Goal: Find specific page/section: Find specific page/section

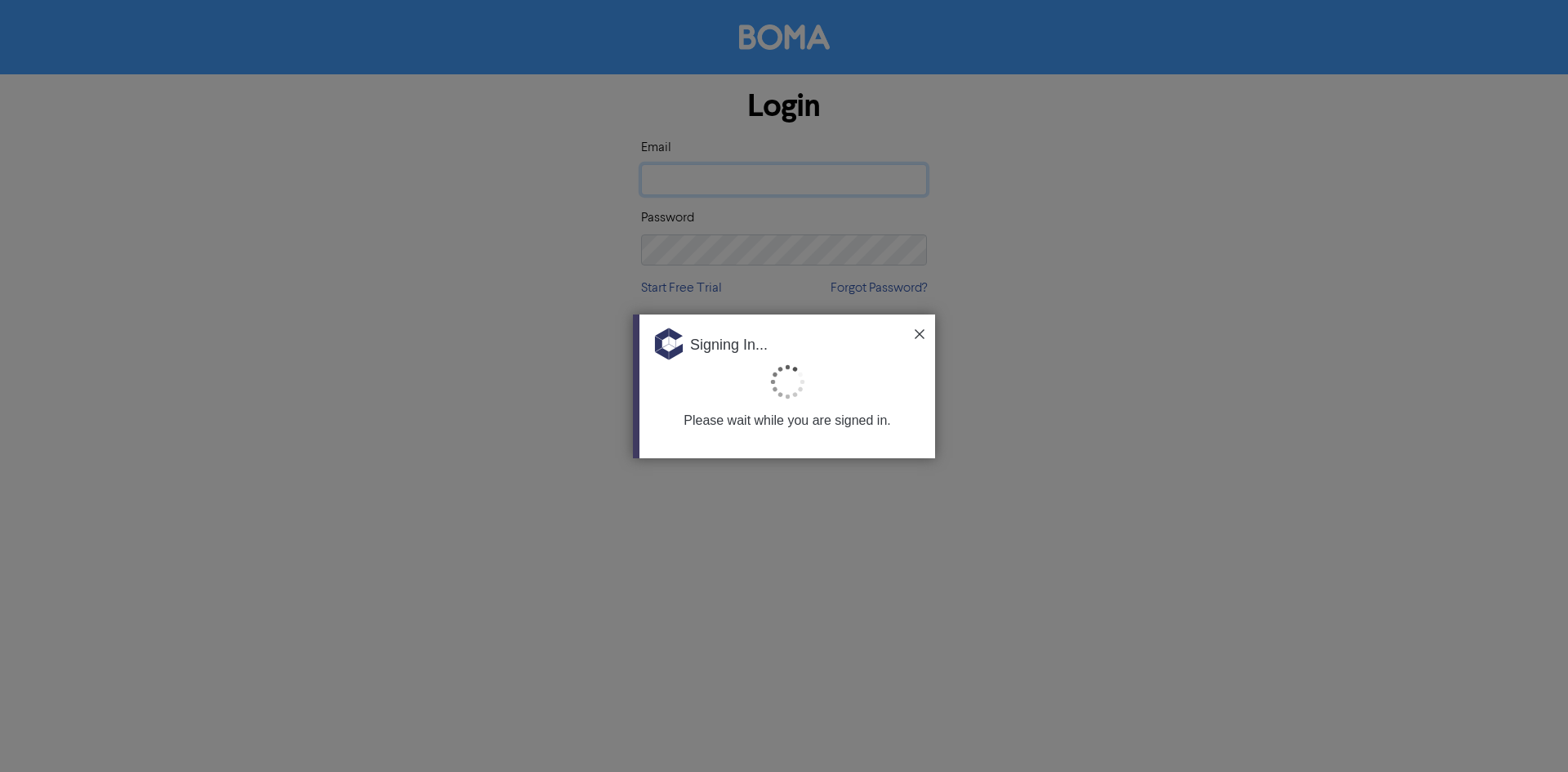
type input "[EMAIL_ADDRESS][PERSON_NAME][DOMAIN_NAME]"
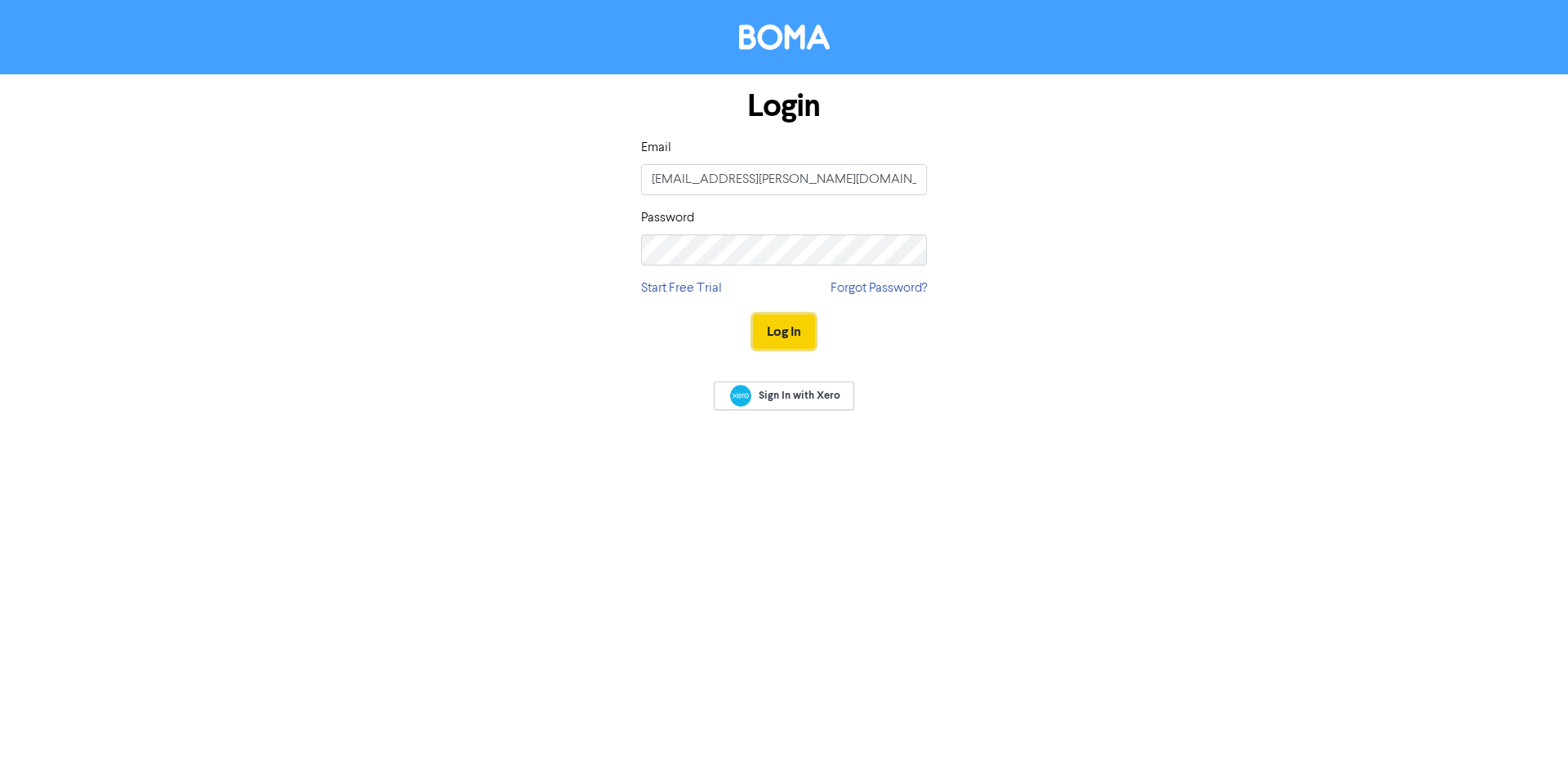
click at [806, 335] on button "Log In" at bounding box center [784, 332] width 62 height 35
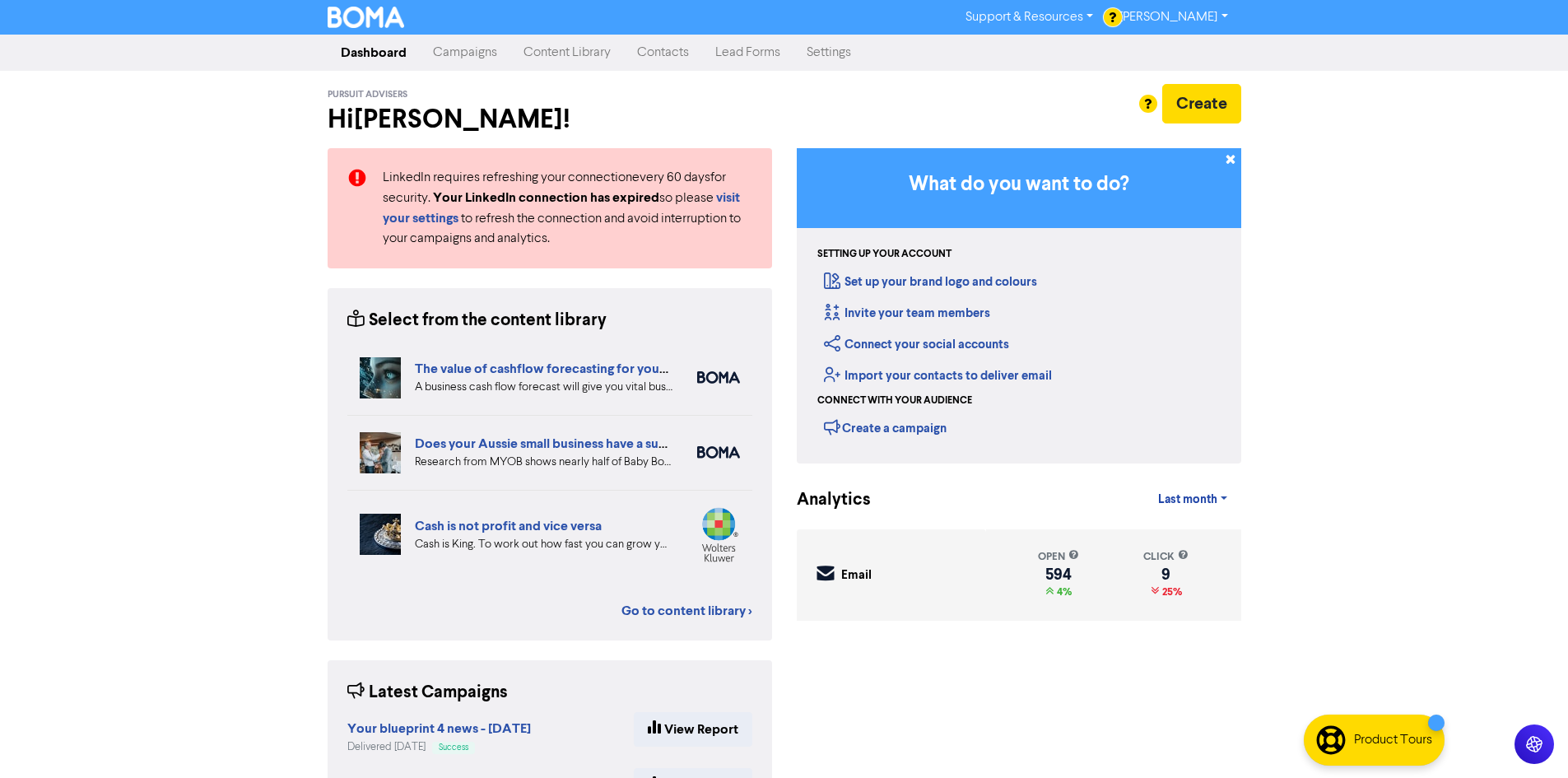
click at [672, 52] on link "Contacts" at bounding box center [663, 52] width 79 height 33
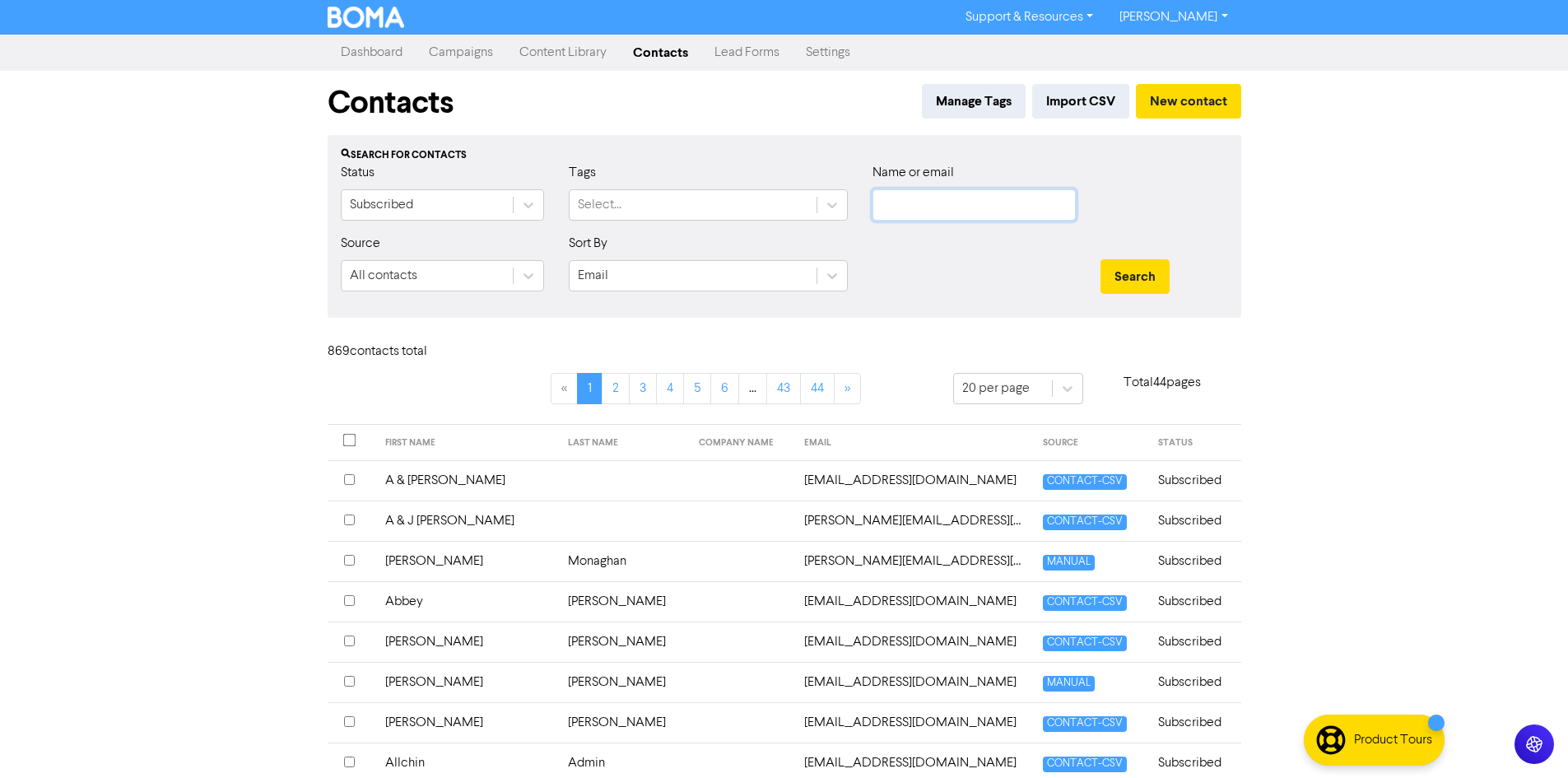
click at [947, 193] on input "text" at bounding box center [973, 205] width 203 height 31
type input "[PERSON_NAME]"
click at [1100, 259] on button "Search" at bounding box center [1134, 277] width 69 height 35
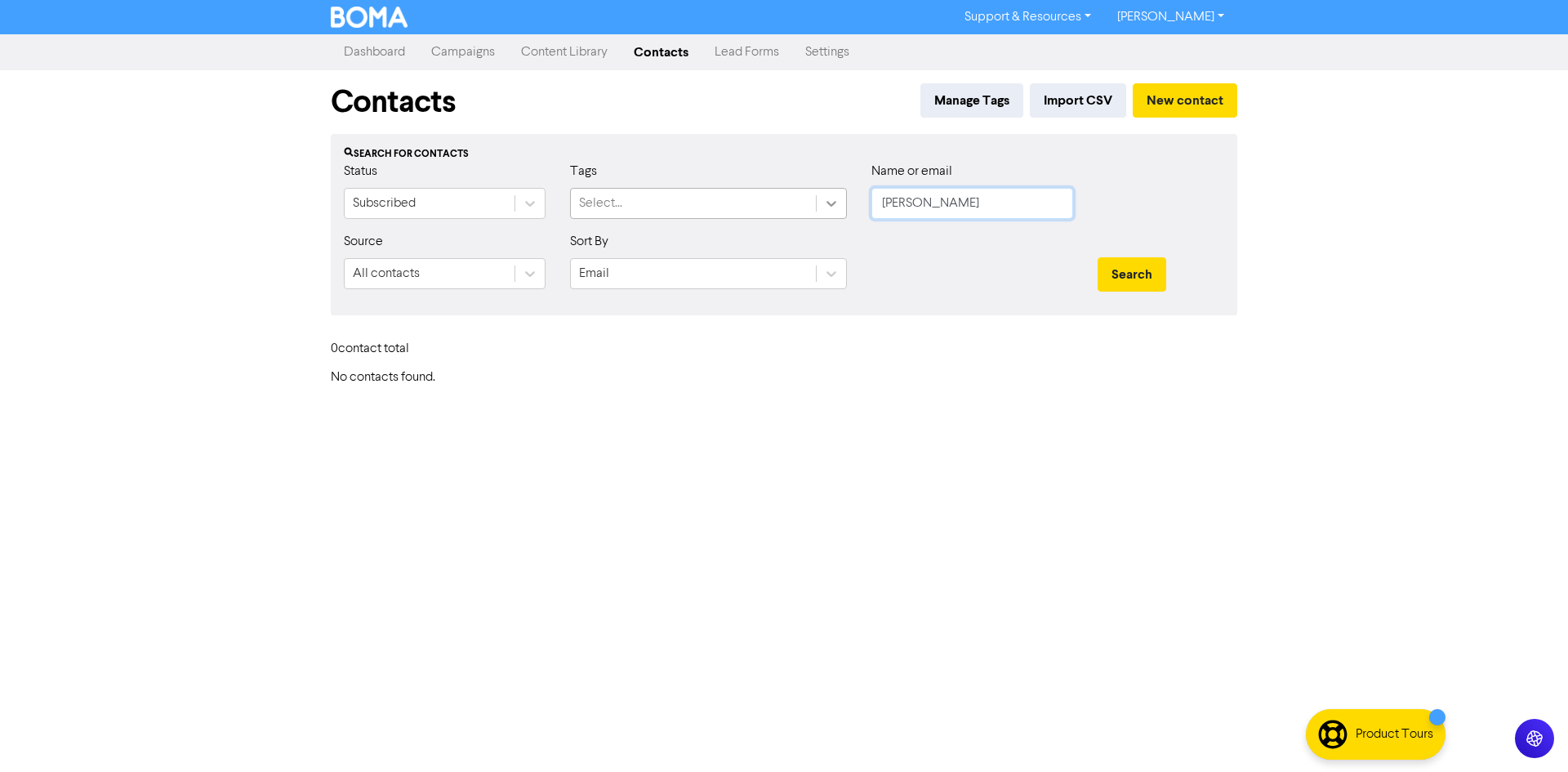
drag, startPoint x: 1021, startPoint y: 204, endPoint x: 817, endPoint y: 208, distance: 204.0
click at [817, 208] on div "Status Subscribed Tags Select... Name or email [PERSON_NAME]" at bounding box center [784, 197] width 904 height 70
click at [655, 56] on link "Contacts" at bounding box center [660, 52] width 81 height 33
click at [989, 206] on input "[PERSON_NAME]" at bounding box center [972, 204] width 202 height 31
click at [1098, 257] on button "Search" at bounding box center [1131, 275] width 68 height 35
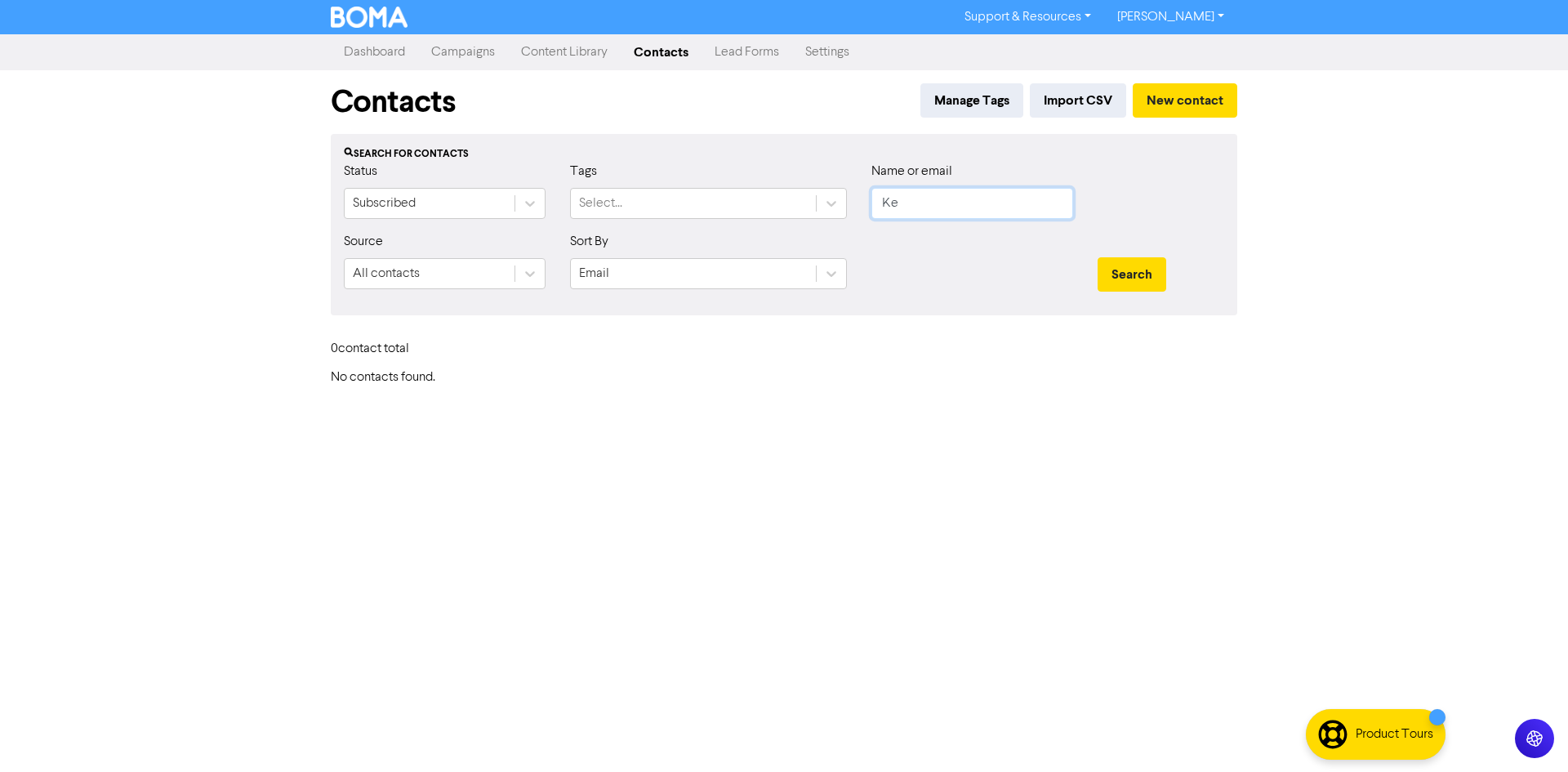
type input "K"
click at [1098, 257] on button "Search" at bounding box center [1131, 275] width 68 height 35
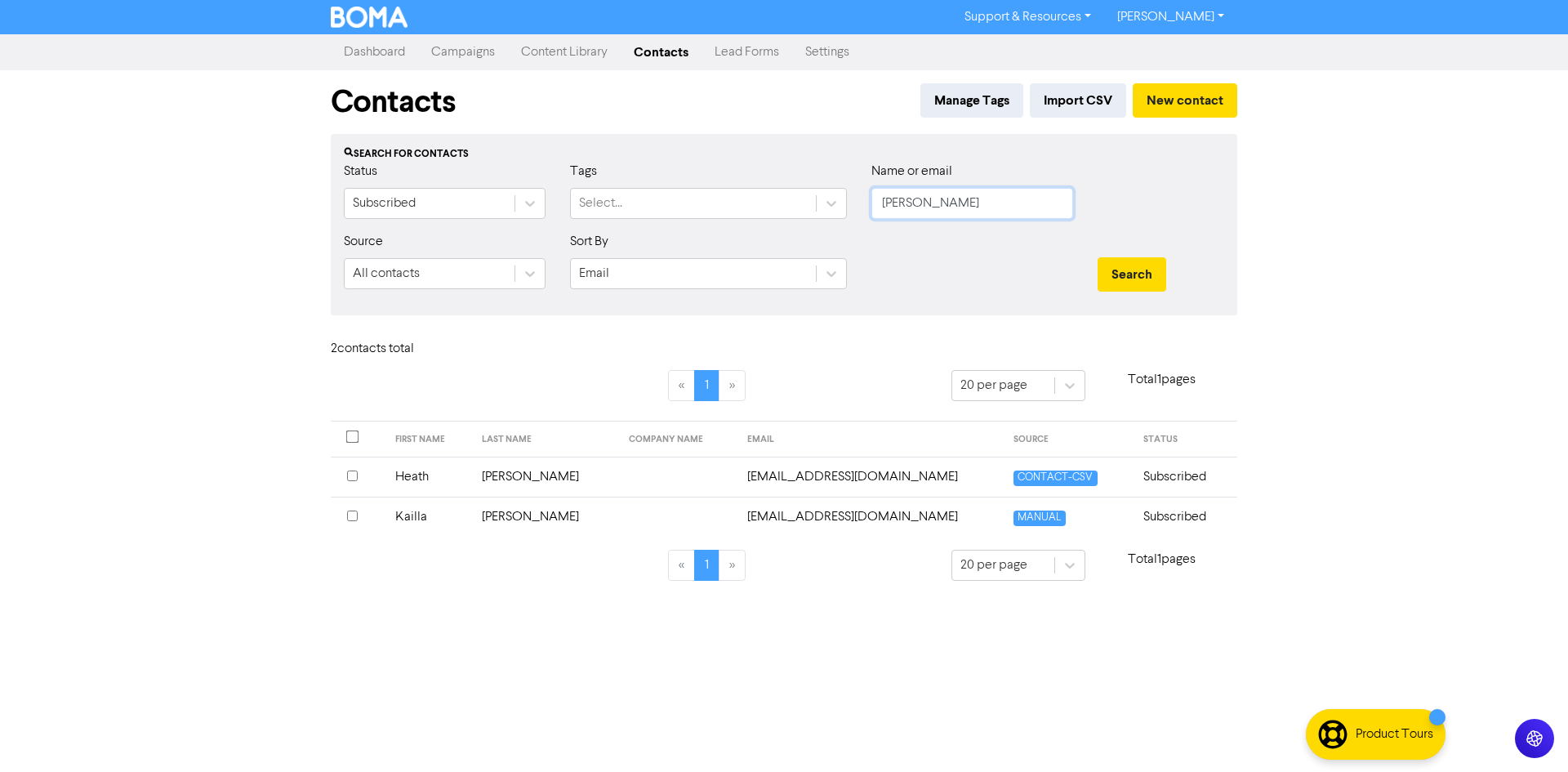
click at [1098, 257] on button "Search" at bounding box center [1131, 275] width 68 height 35
type input "M"
click at [1098, 257] on button "Search" at bounding box center [1131, 275] width 68 height 35
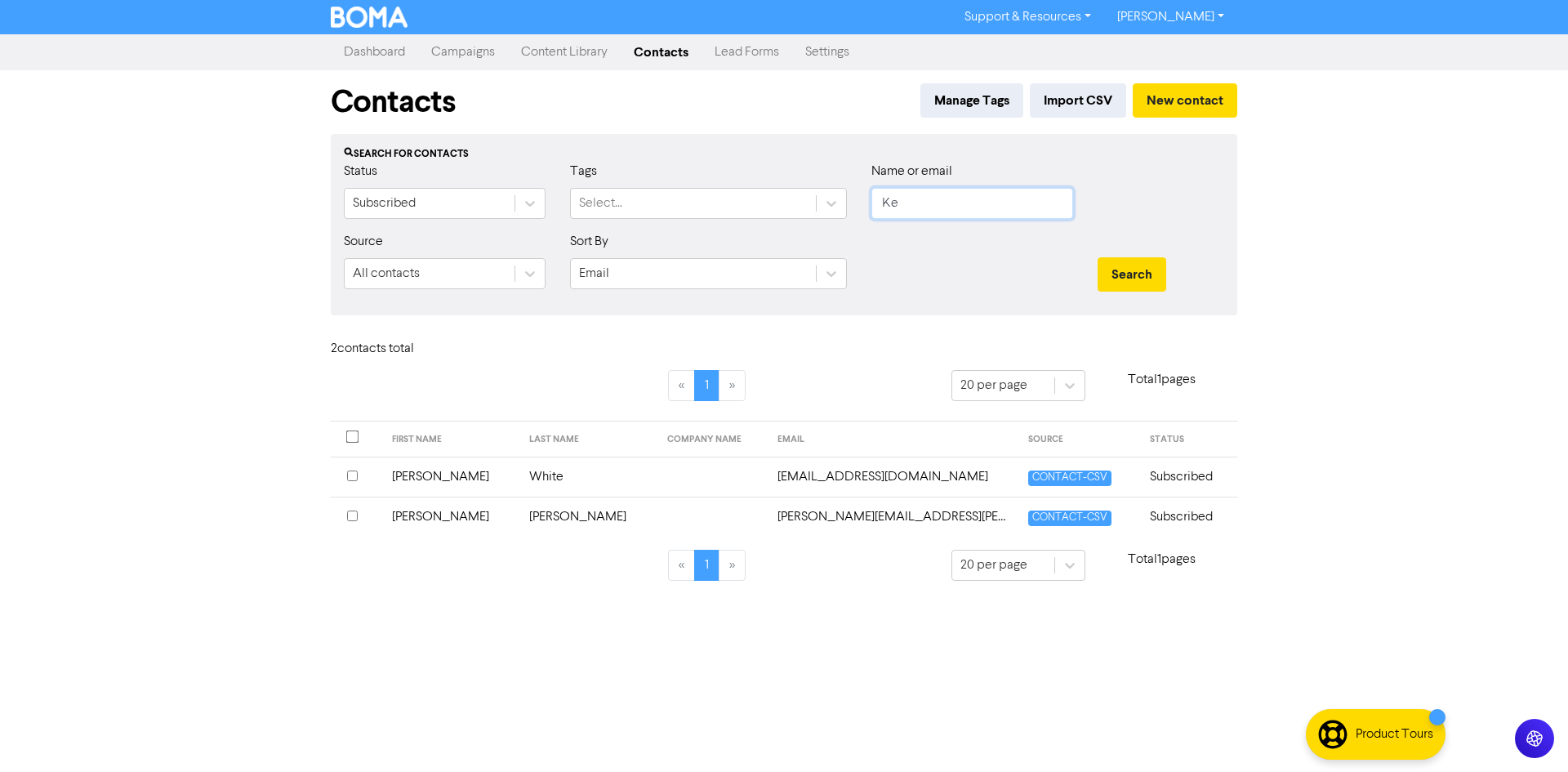
type input "K"
